Goal: Transaction & Acquisition: Purchase product/service

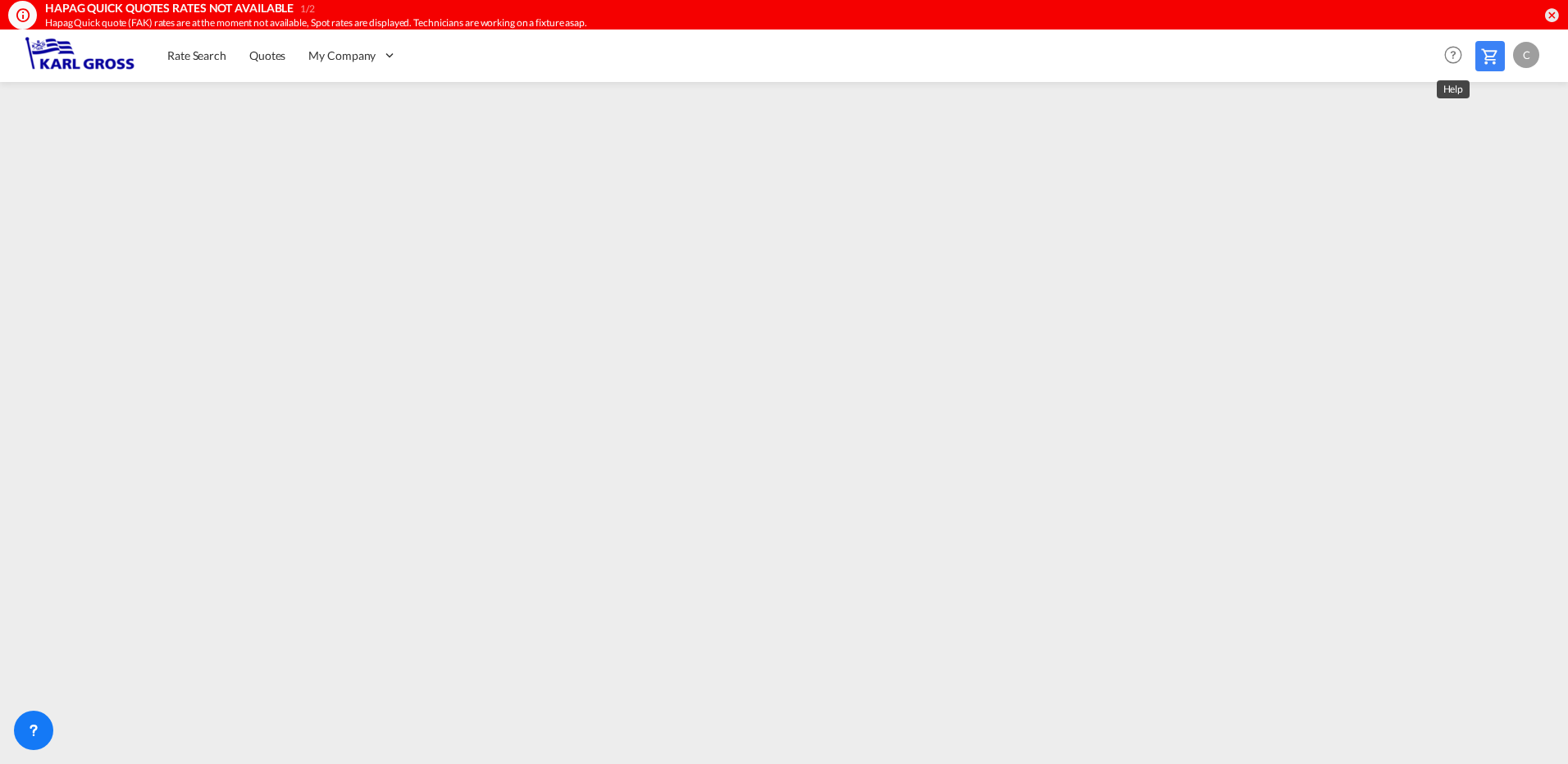
click at [1485, 60] on md-icon at bounding box center [1491, 56] width 20 height 20
